Goal: Information Seeking & Learning: Learn about a topic

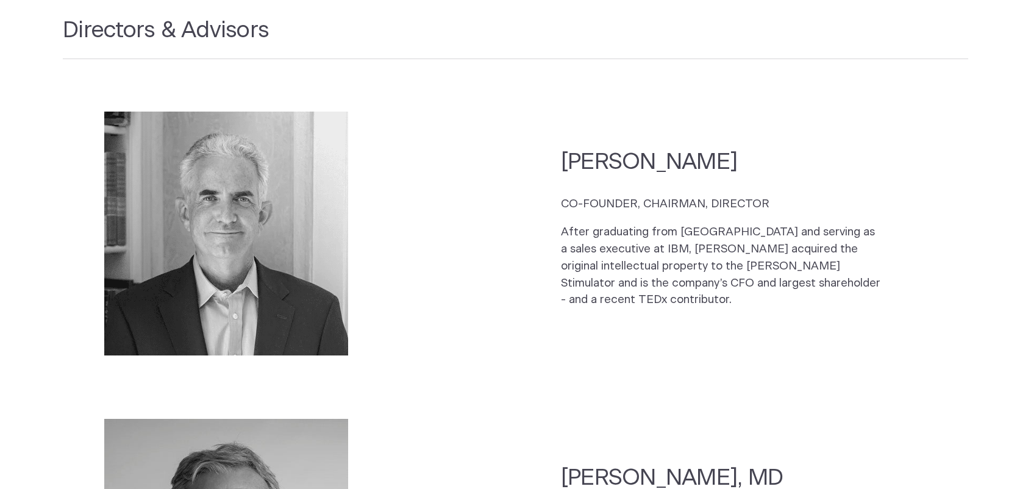
scroll to position [12, 0]
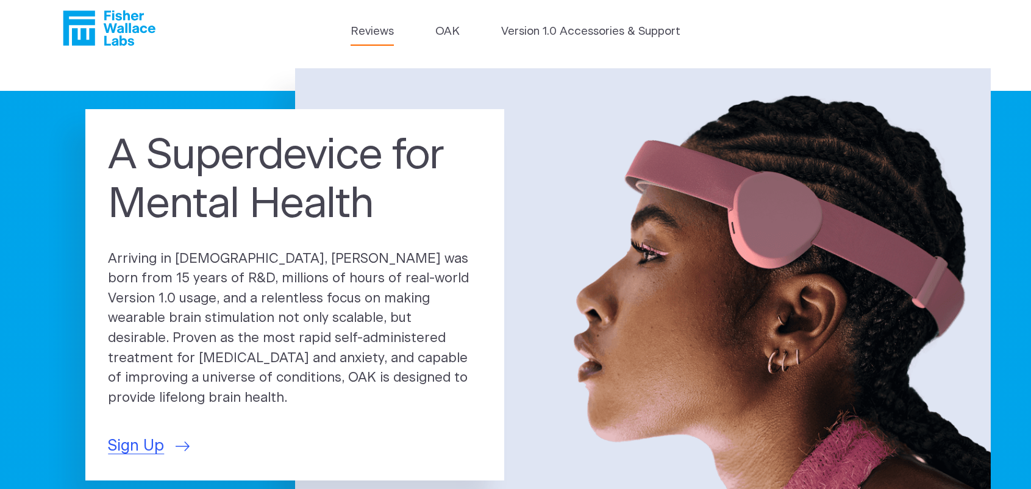
click at [357, 35] on link "Reviews" at bounding box center [371, 31] width 43 height 17
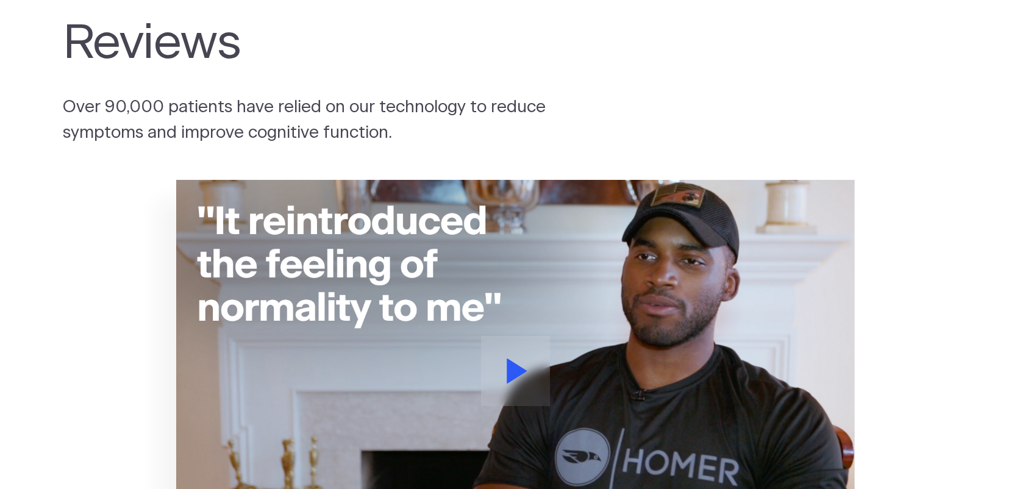
scroll to position [10, 0]
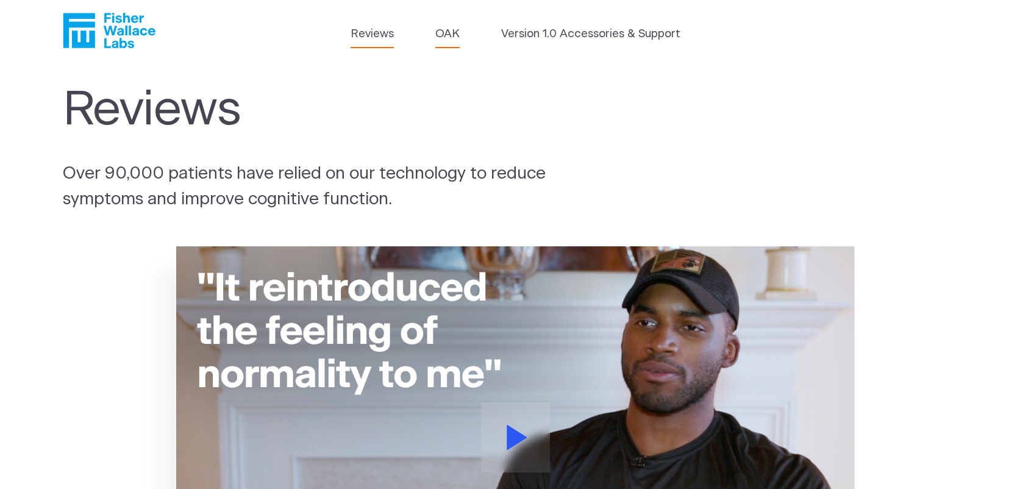
click at [455, 38] on link "OAK" at bounding box center [447, 34] width 24 height 17
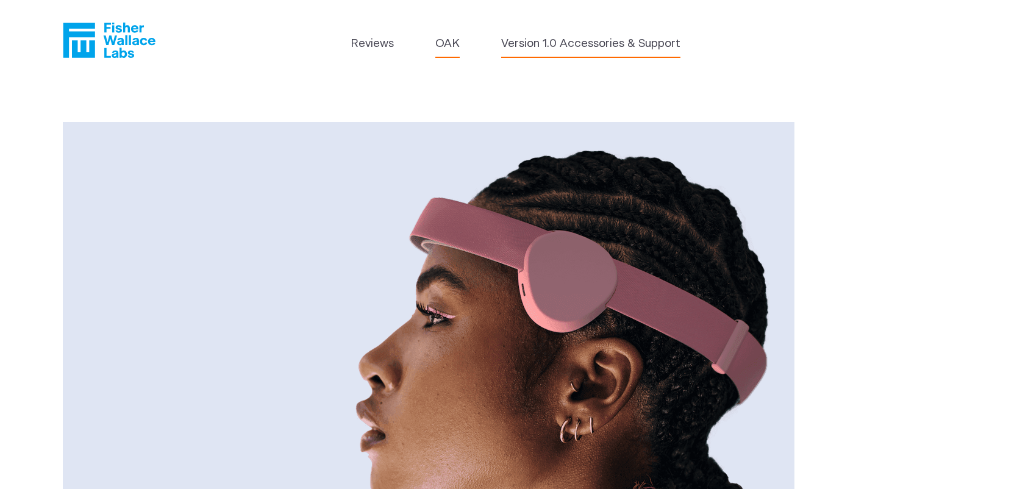
click at [555, 41] on link "Version 1.0 Accessories & Support" at bounding box center [590, 43] width 179 height 17
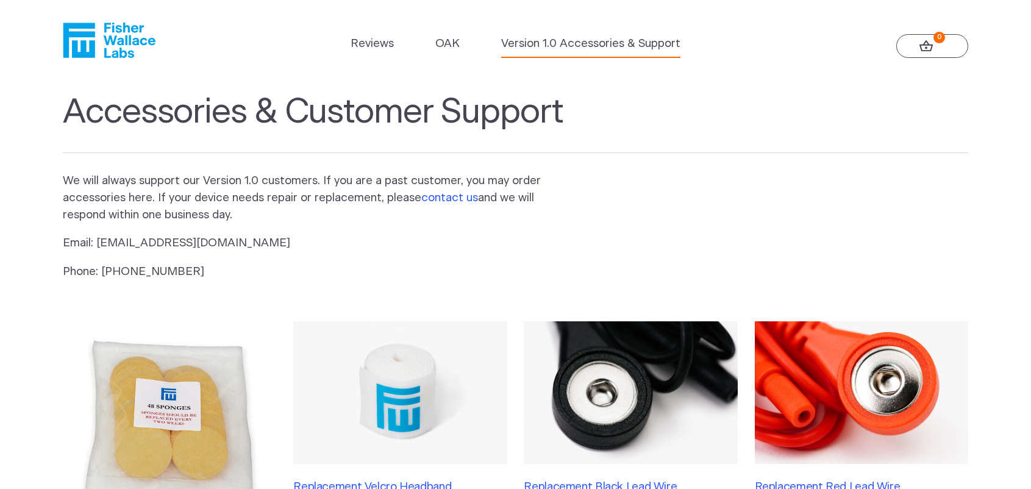
click at [441, 204] on link "contact us" at bounding box center [449, 198] width 57 height 12
click at [447, 204] on link "contact us" at bounding box center [449, 198] width 57 height 12
click at [462, 204] on link "contact us" at bounding box center [449, 198] width 57 height 12
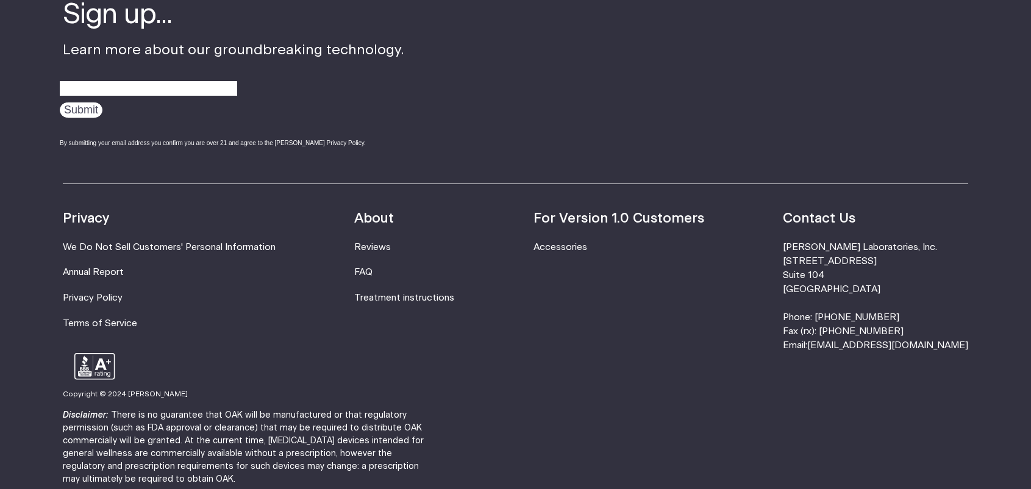
scroll to position [989, 0]
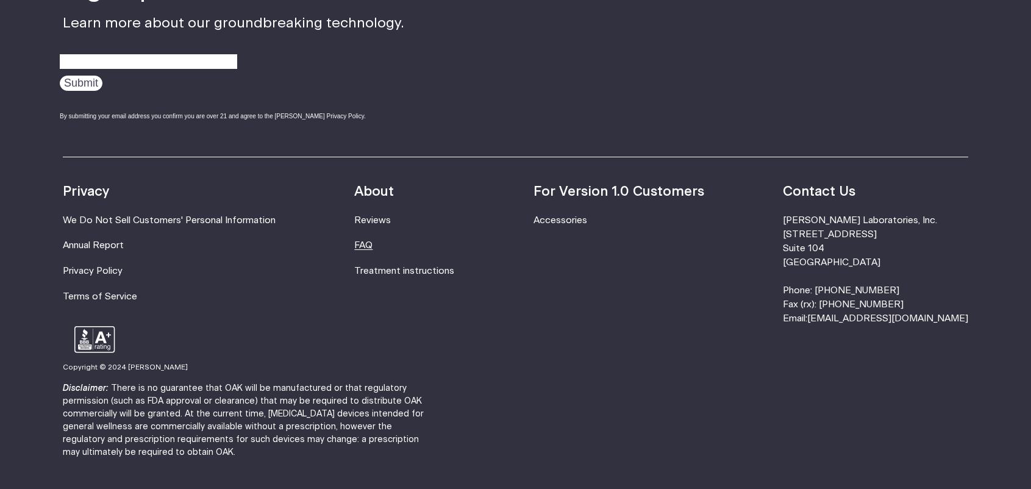
click at [372, 250] on link "FAQ" at bounding box center [363, 245] width 18 height 9
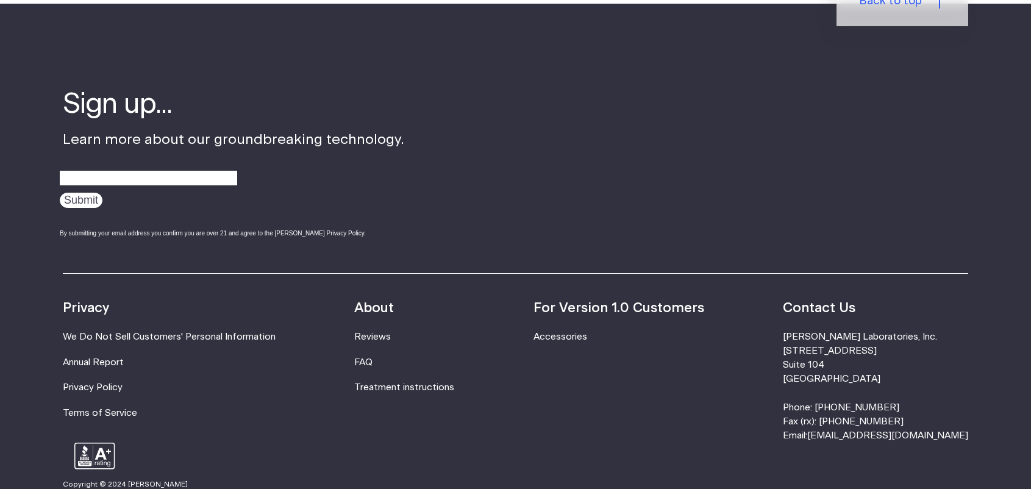
scroll to position [1606, 0]
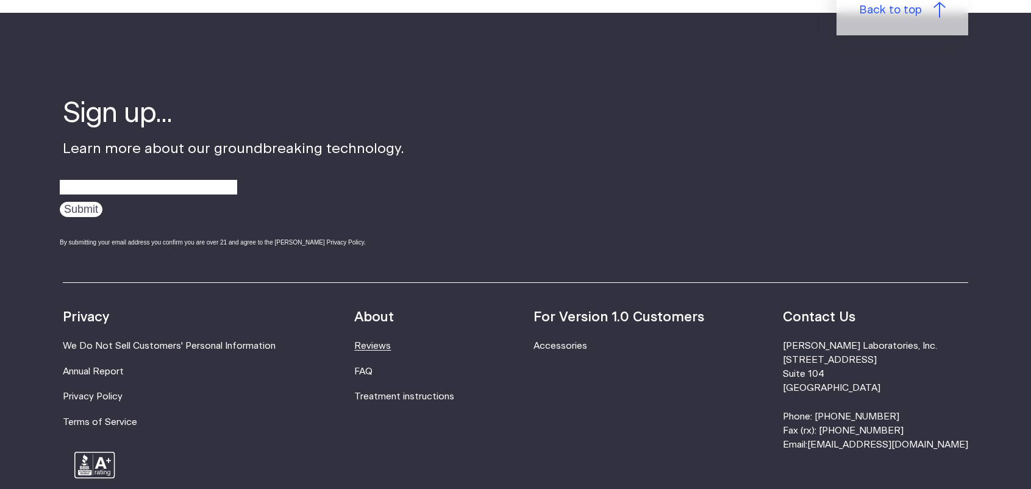
click at [386, 350] on link "Reviews" at bounding box center [372, 345] width 37 height 9
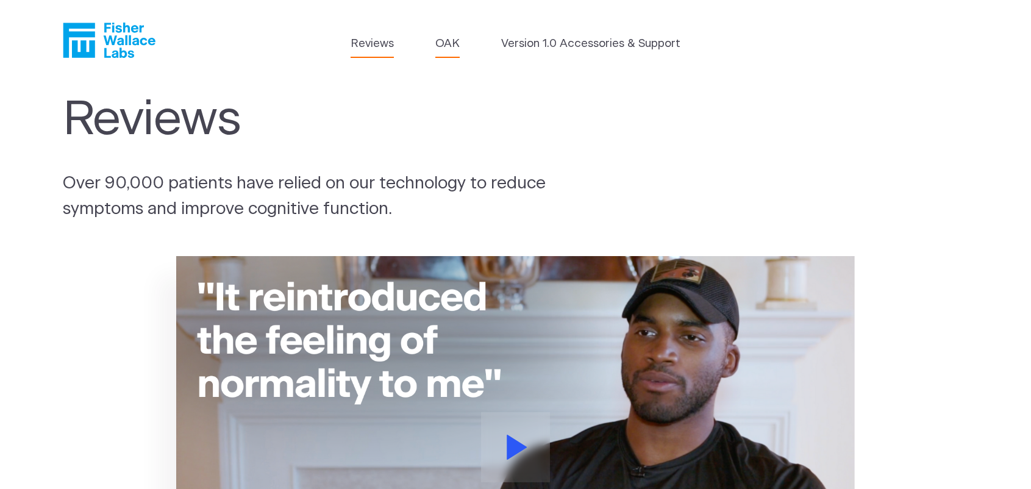
click at [448, 52] on link "OAK" at bounding box center [447, 43] width 24 height 17
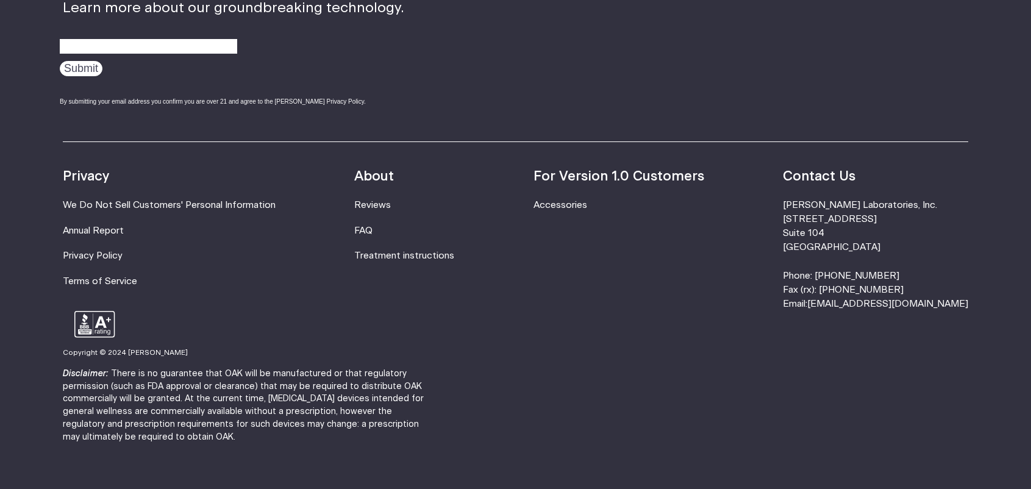
scroll to position [2186, 0]
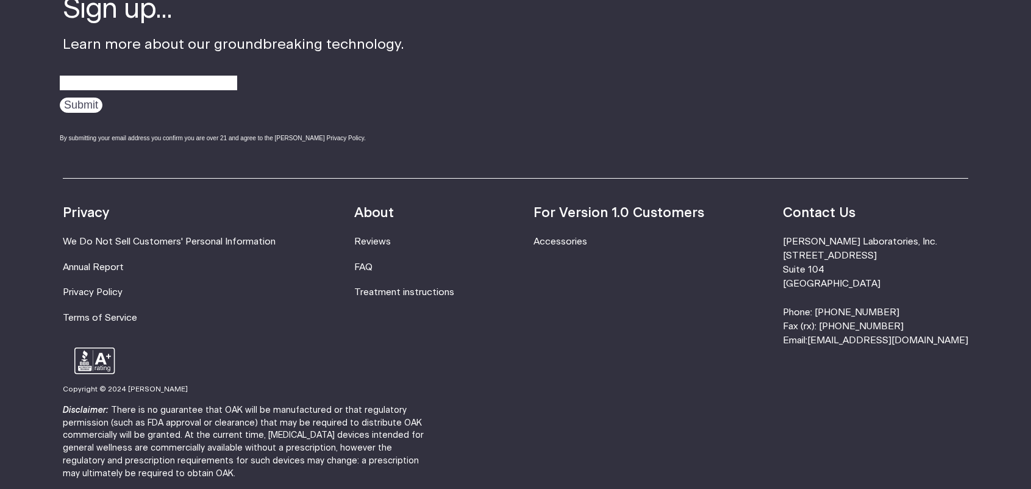
click at [875, 294] on li "Fisher Wallace Laboratories, Inc. 630 Flushing Avenue Suite 104 Brooklyn, NY 11…" at bounding box center [875, 291] width 185 height 113
click at [885, 294] on li "Fisher Wallace Laboratories, Inc. 630 Flushing Avenue Suite 104 Brooklyn, NY 11…" at bounding box center [875, 291] width 185 height 113
click at [587, 246] on link "Accessories" at bounding box center [560, 241] width 54 height 9
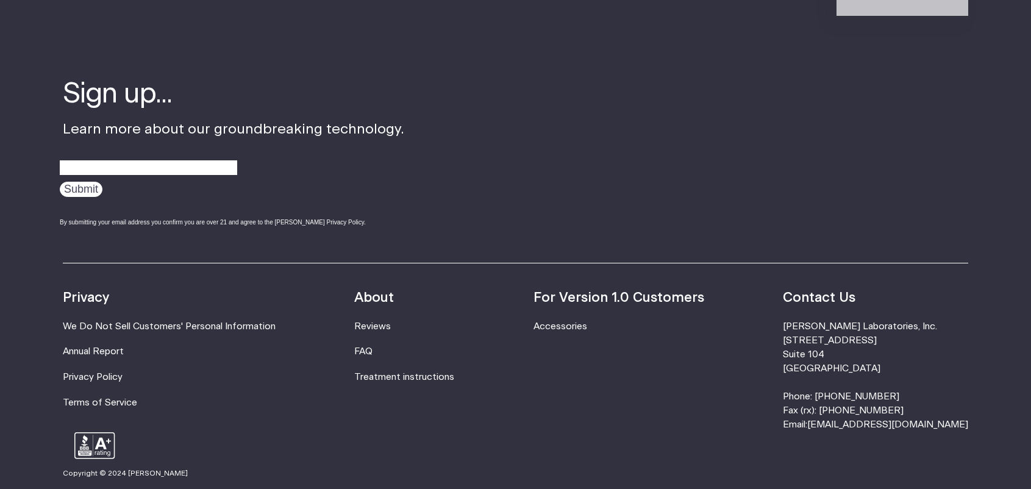
scroll to position [1026, 0]
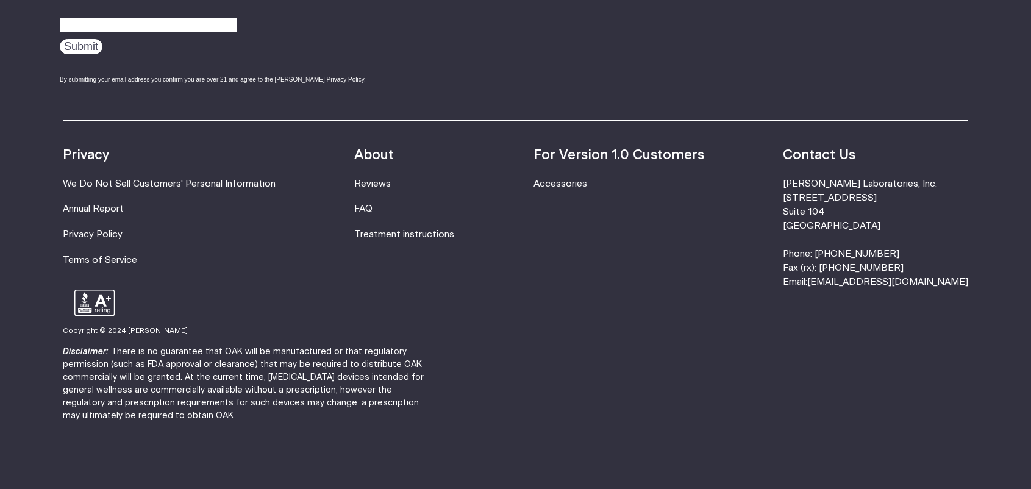
click at [380, 188] on link "Reviews" at bounding box center [372, 183] width 37 height 9
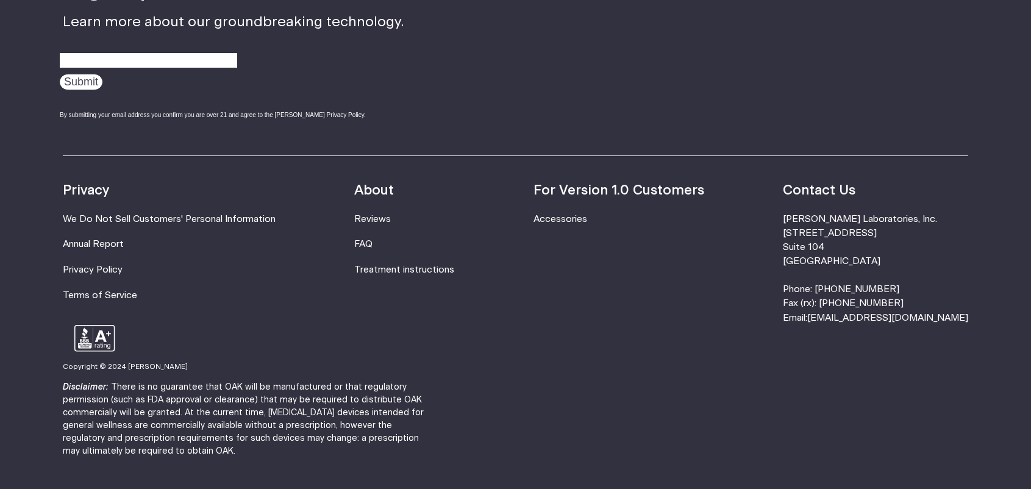
scroll to position [1651, 0]
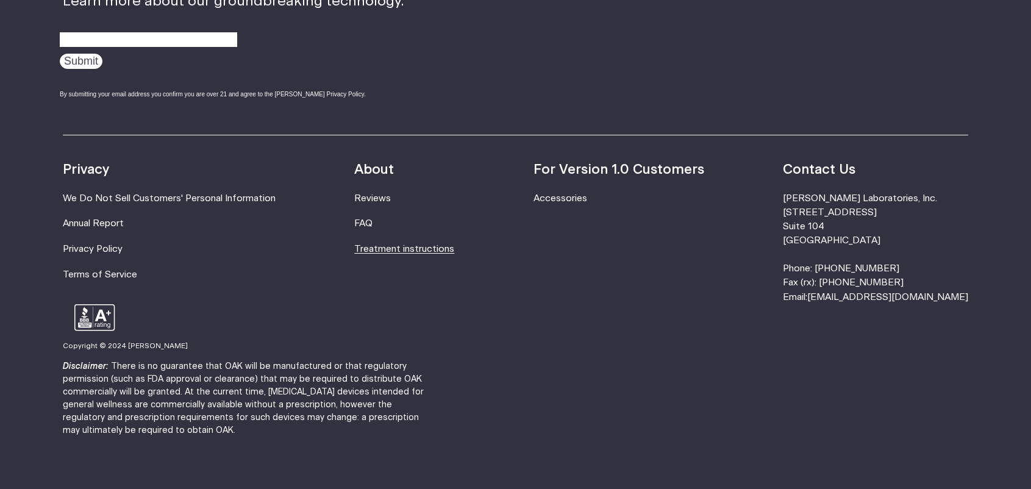
click at [450, 254] on link "Treatment instructions" at bounding box center [404, 248] width 100 height 9
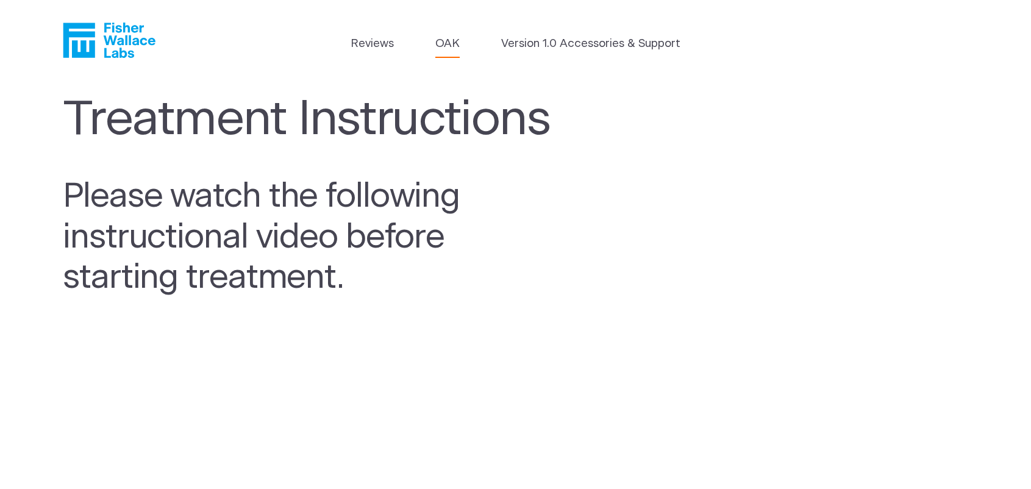
click at [455, 43] on link "OAK" at bounding box center [447, 43] width 24 height 17
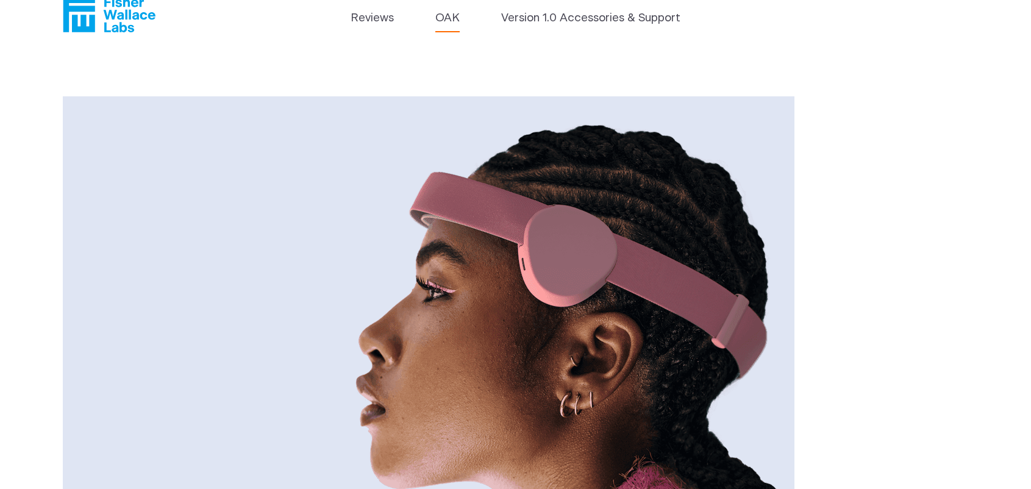
scroll to position [7, 0]
